Goal: Information Seeking & Learning: Learn about a topic

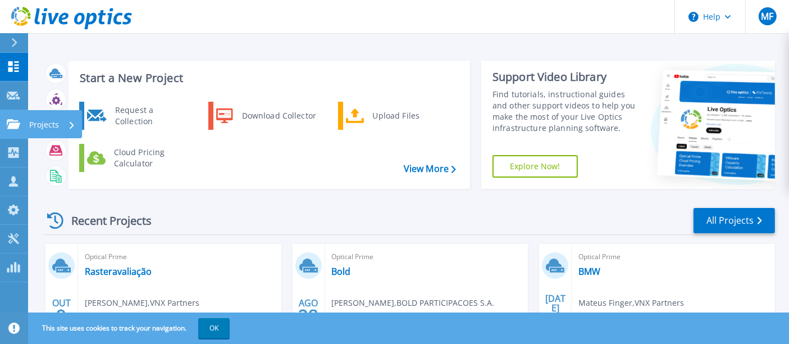
click at [7, 115] on link "Projects Projects" at bounding box center [14, 124] width 28 height 29
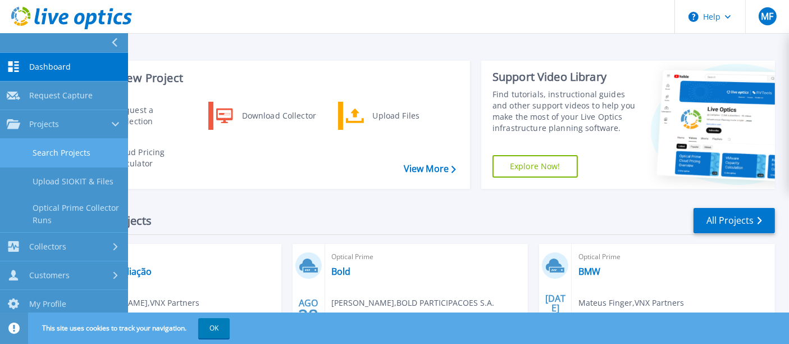
click at [72, 148] on link "Search Projects" at bounding box center [64, 153] width 128 height 29
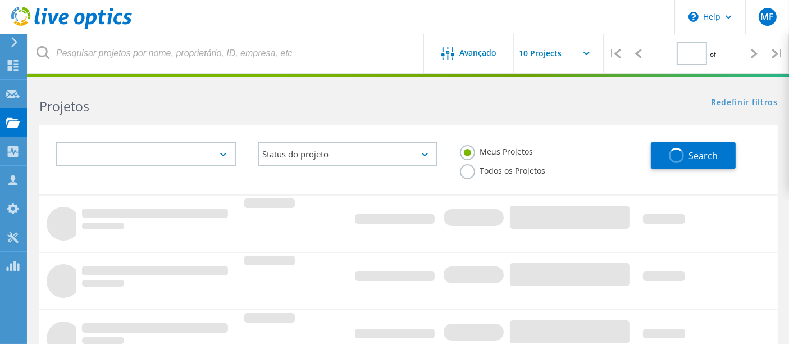
type input "1"
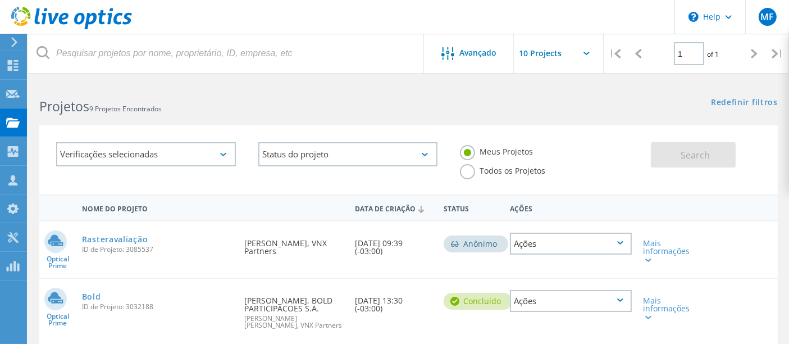
click at [545, 164] on label "Todos os Projetos" at bounding box center [502, 169] width 85 height 11
click at [0, 0] on input "Todos os Projetos" at bounding box center [0, 0] width 0 height 0
click at [665, 153] on button "Search" at bounding box center [693, 154] width 85 height 25
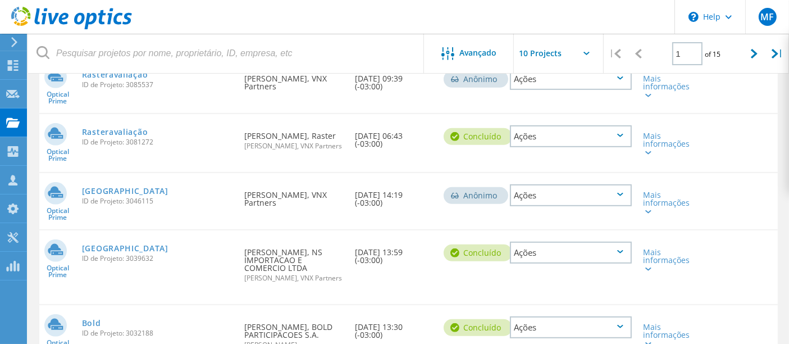
scroll to position [558, 0]
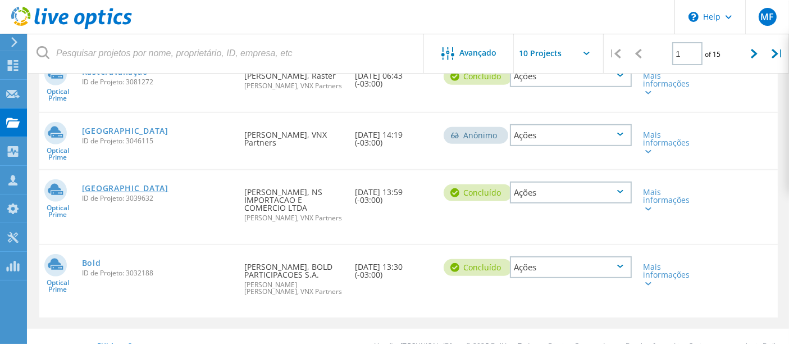
click at [117, 184] on link "BREMEN" at bounding box center [125, 188] width 86 height 8
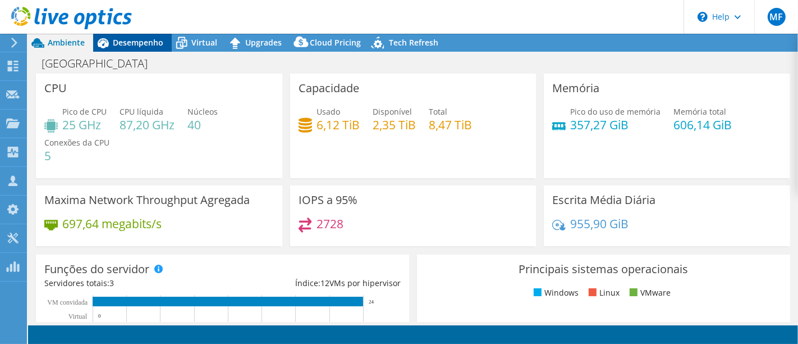
select select "SouthAmerica"
select select "BRL"
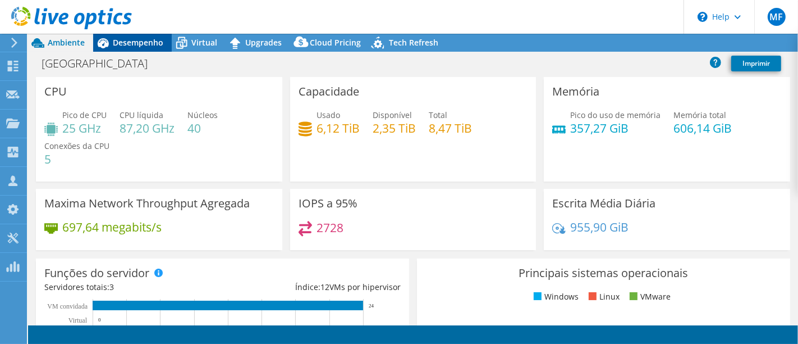
click at [139, 51] on div "Desempenho" at bounding box center [132, 43] width 79 height 18
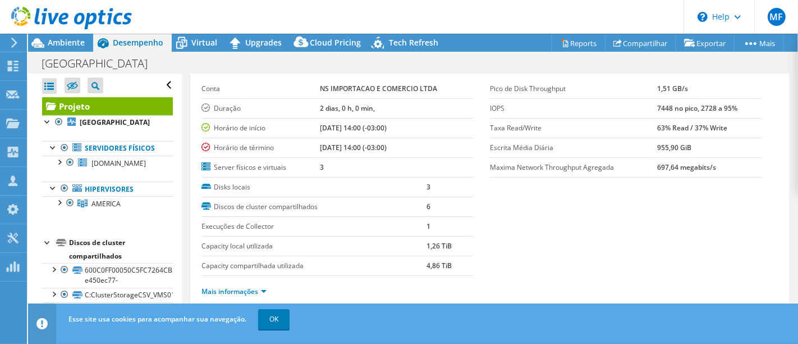
scroll to position [62, 0]
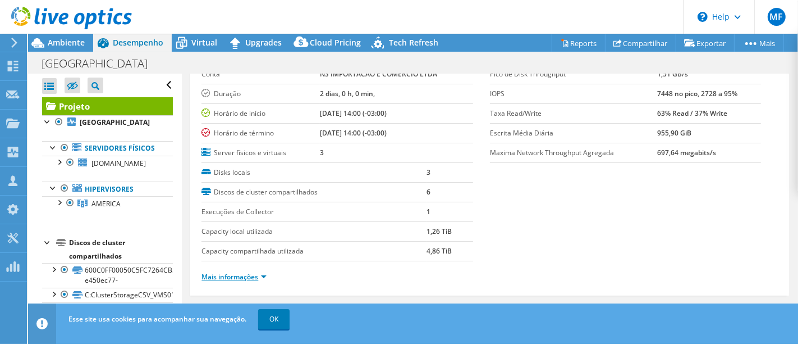
click at [241, 272] on link "Mais informações" at bounding box center [233, 277] width 65 height 10
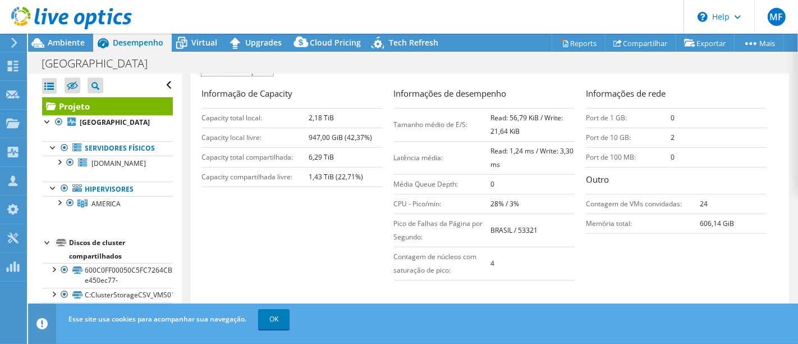
scroll to position [249, 0]
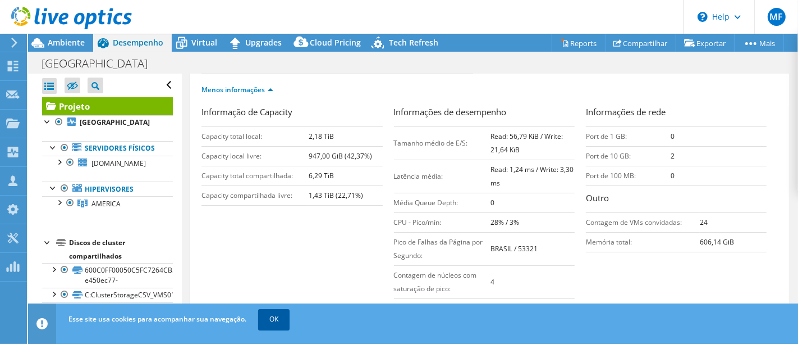
click at [268, 317] on link "OK" at bounding box center [273, 319] width 31 height 20
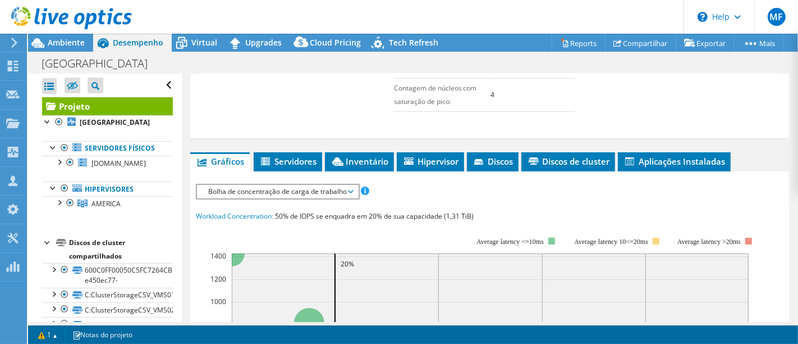
scroll to position [498, 0]
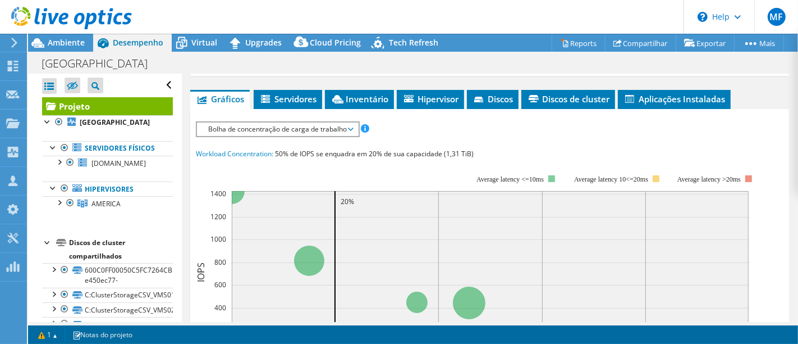
click at [287, 130] on span "Bolha de concentração de carga de trabalho" at bounding box center [278, 128] width 150 height 13
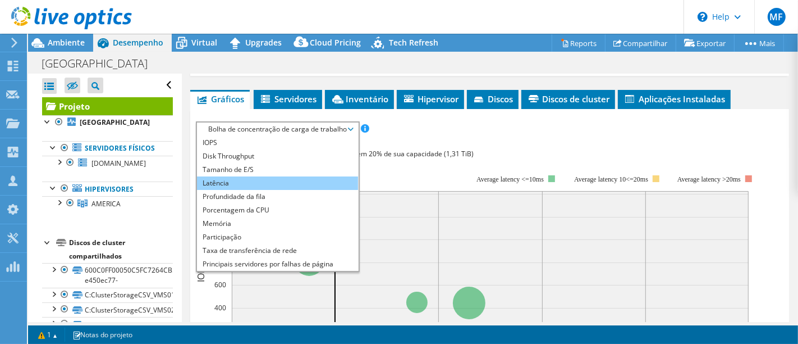
click at [269, 182] on li "Latência" at bounding box center [277, 182] width 161 height 13
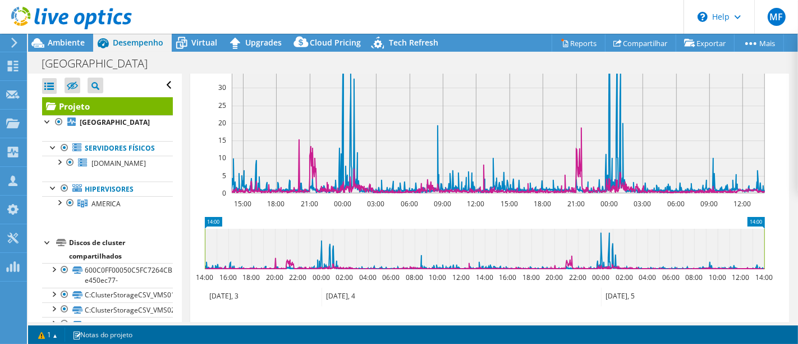
scroll to position [624, 0]
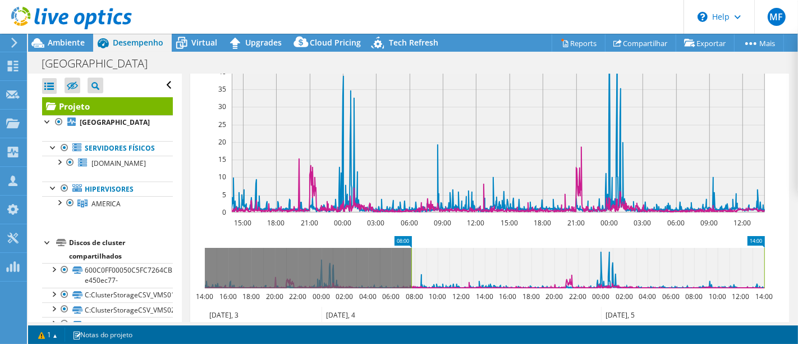
drag, startPoint x: 204, startPoint y: 281, endPoint x: 411, endPoint y: 288, distance: 206.7
click at [411, 288] on icon "14:00 08:00 14:00 16:00 18:00 20:00 22:00 00:00 02:00 04:00 06:00 08:00 10:00 1…" at bounding box center [485, 281] width 578 height 90
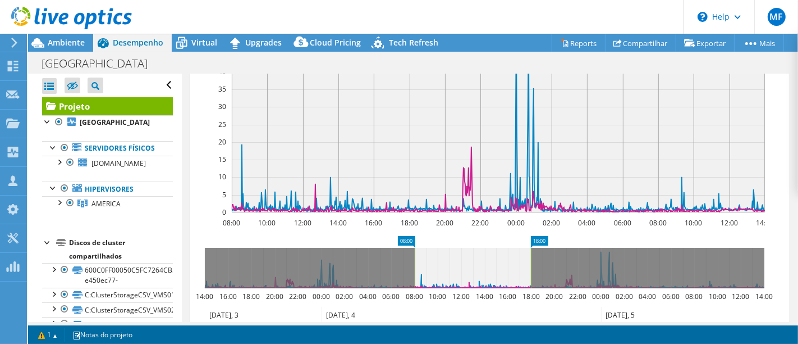
drag, startPoint x: 766, startPoint y: 265, endPoint x: 532, endPoint y: 271, distance: 234.1
click at [532, 271] on rect at bounding box center [531, 268] width 4 height 40
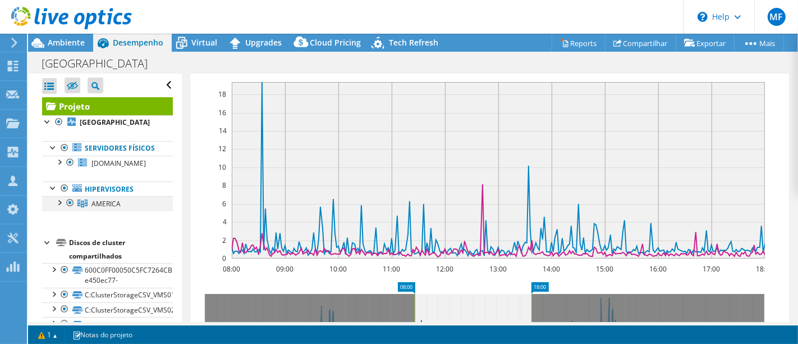
scroll to position [561, 0]
